Goal: Navigation & Orientation: Find specific page/section

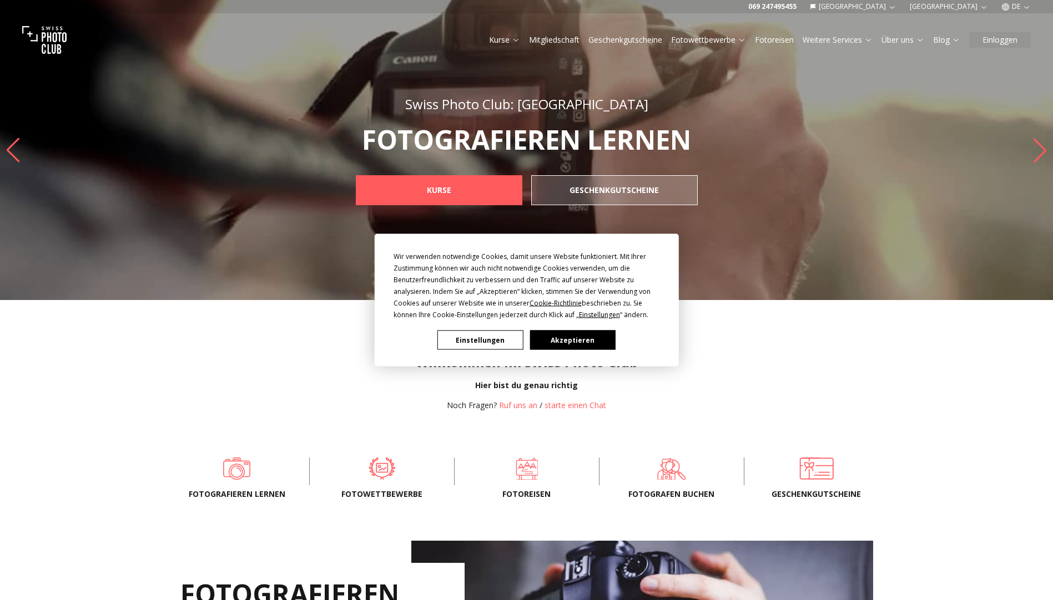
click at [952, 39] on div "Wir verwenden notwendige Cookies, damit unsere Website funktioniert. Mit Ihrer …" at bounding box center [526, 300] width 1053 height 600
click at [473, 339] on button "Einstellungen" at bounding box center [479, 340] width 85 height 19
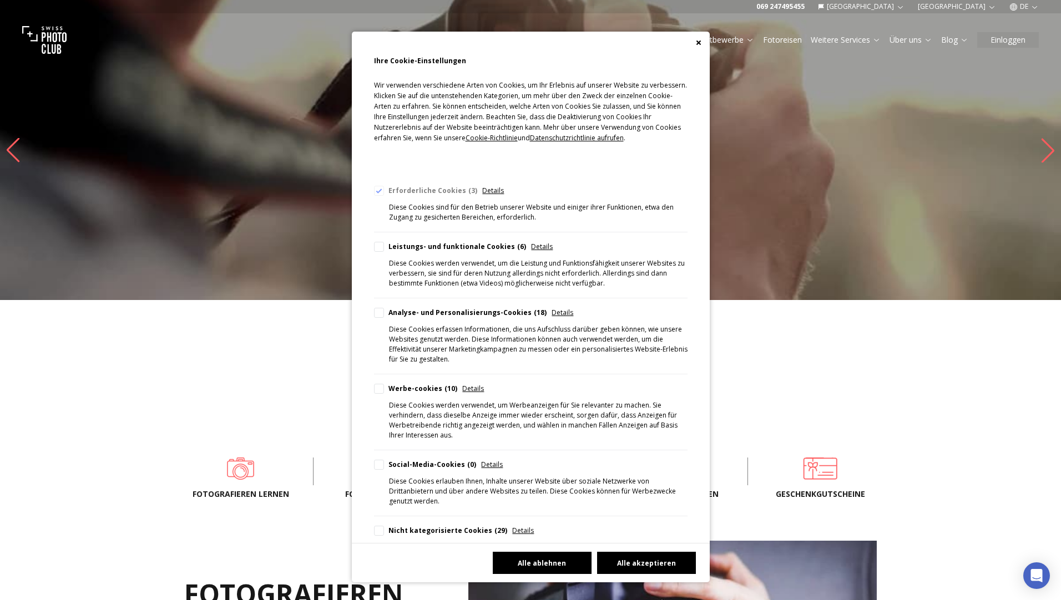
click at [533, 559] on button "Alle ablehnen" at bounding box center [542, 563] width 99 height 22
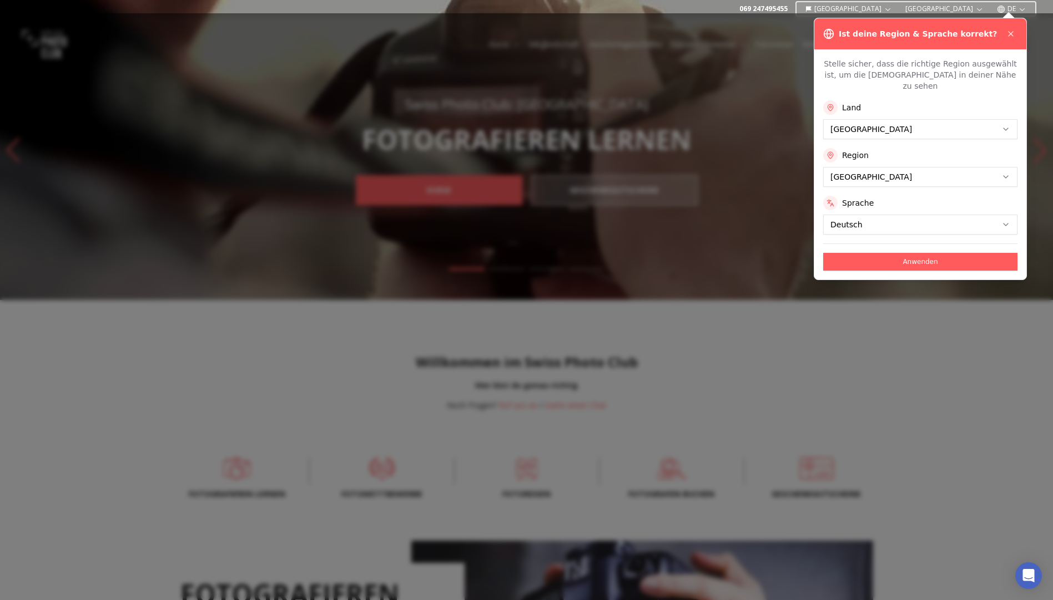
click at [953, 36] on div "Ist deine Region & Sprache korrekt? Stelle sicher, dass die richtige Region aus…" at bounding box center [920, 149] width 213 height 262
click at [747, 112] on div at bounding box center [526, 306] width 1053 height 587
click at [918, 253] on button "Anwenden" at bounding box center [920, 262] width 194 height 18
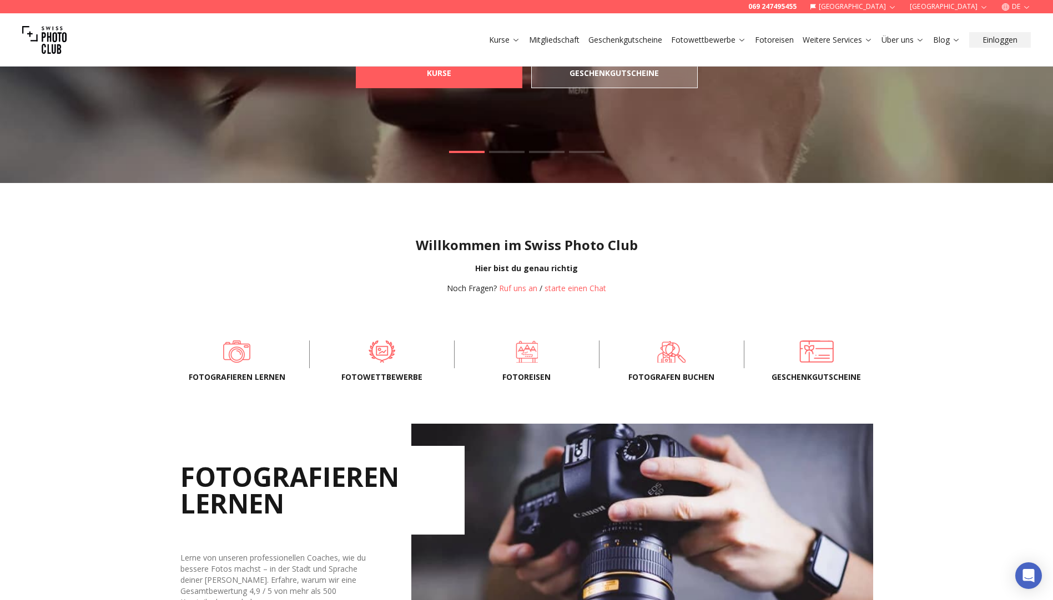
scroll to position [111, 0]
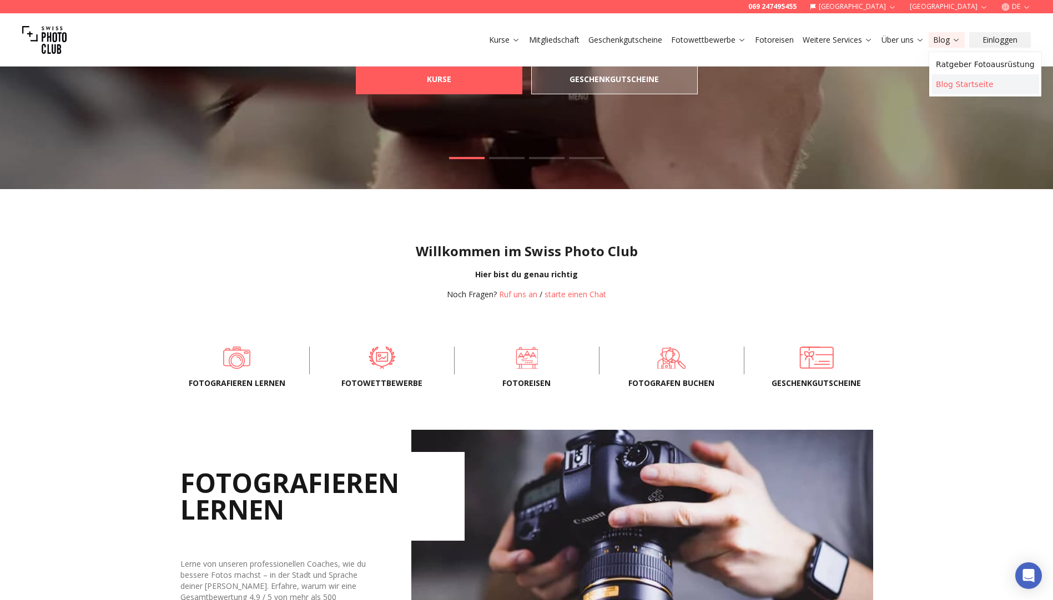
click at [957, 81] on link "Blog Startseite" at bounding box center [985, 84] width 108 height 20
